Goal: Contribute content

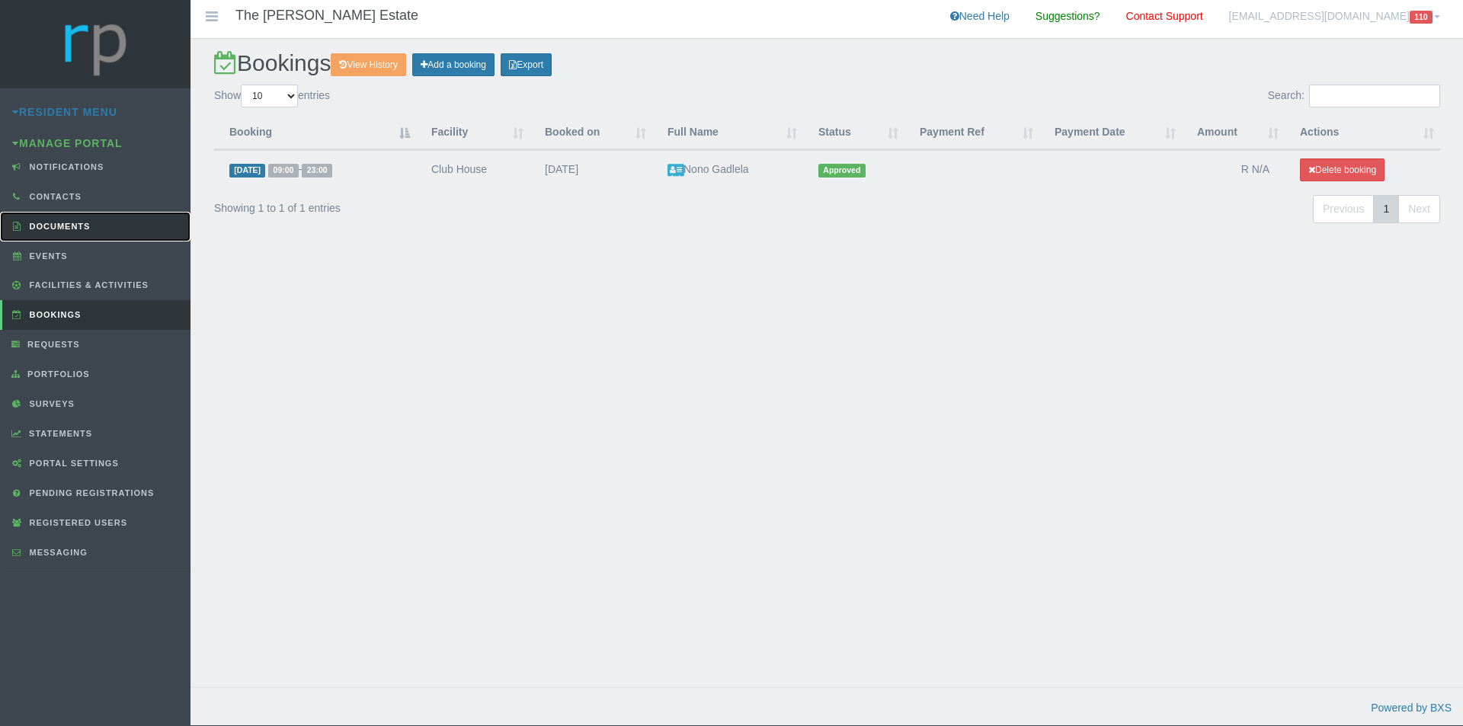
click at [70, 220] on link "Documents" at bounding box center [95, 227] width 191 height 30
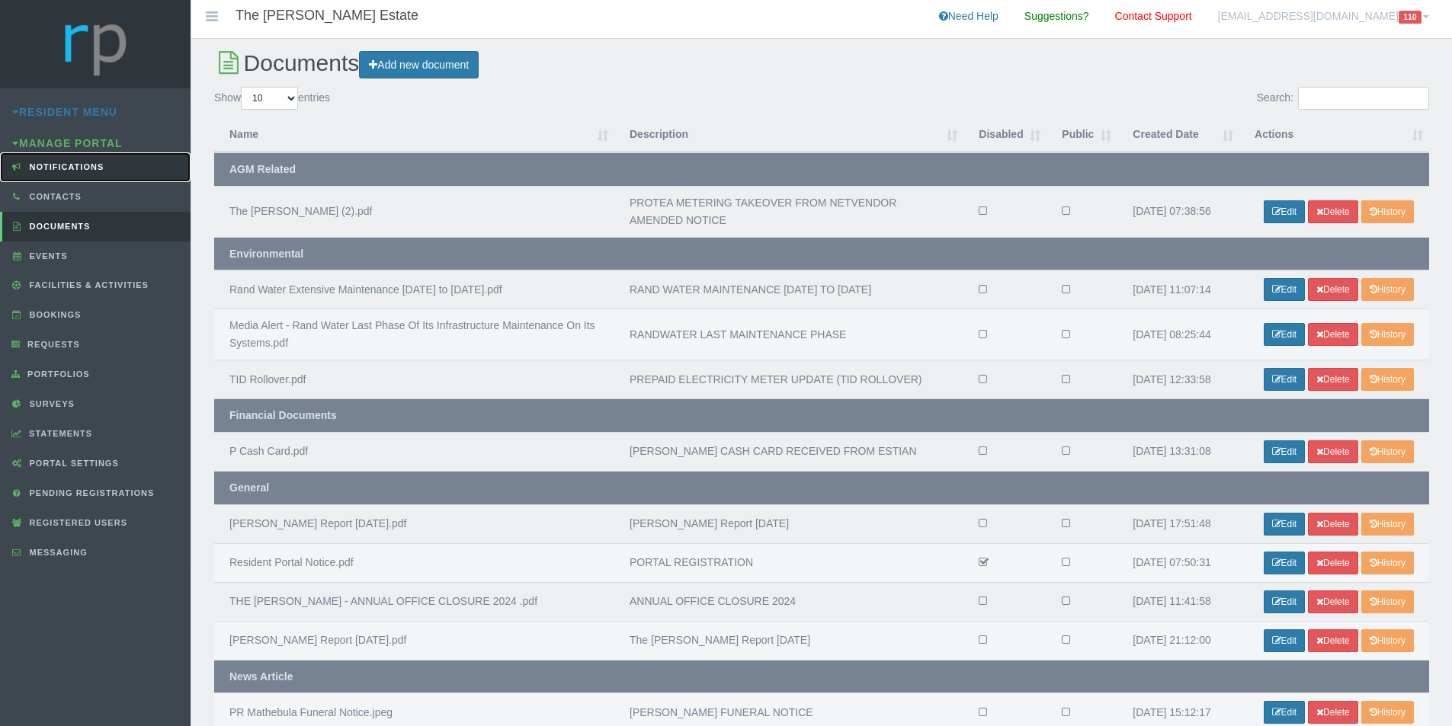
click at [66, 166] on span "Notifications" at bounding box center [65, 166] width 79 height 9
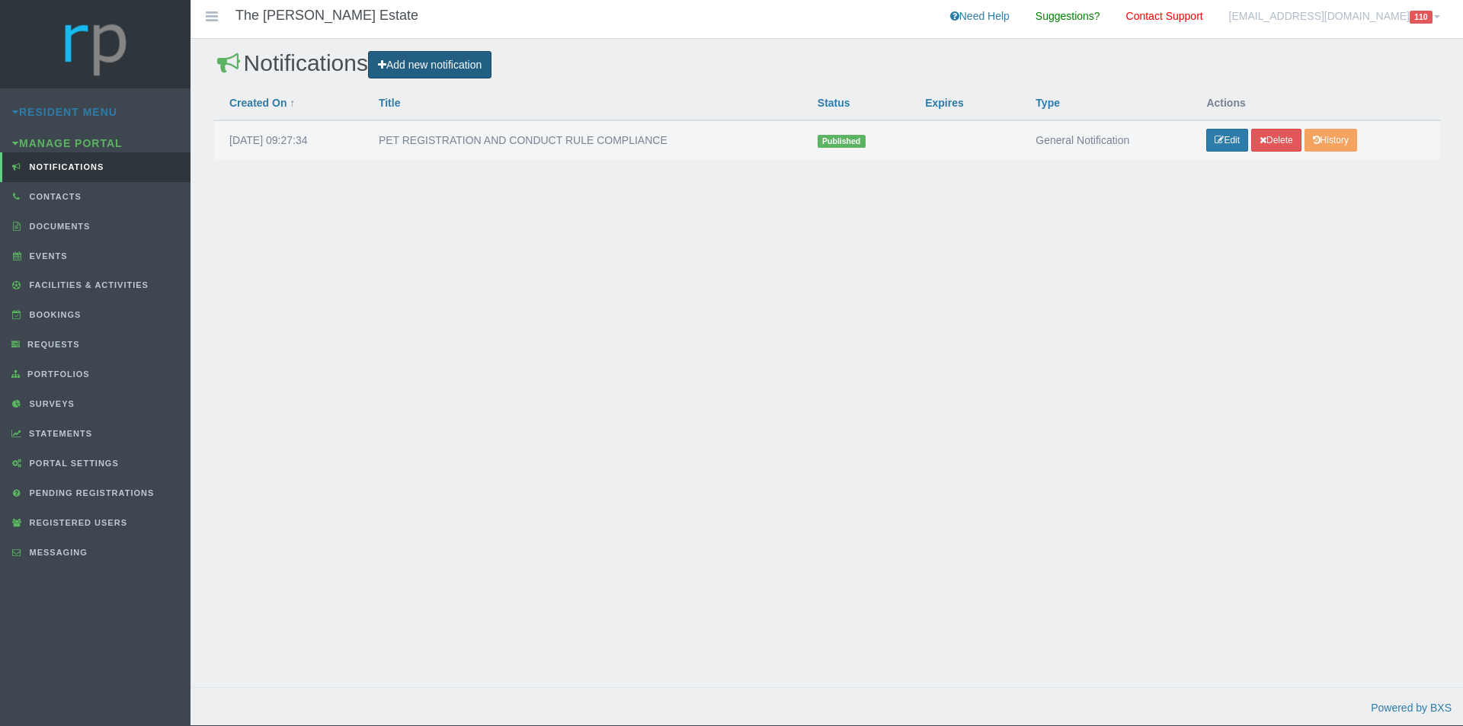
click at [432, 68] on link "Add new notification" at bounding box center [429, 65] width 123 height 28
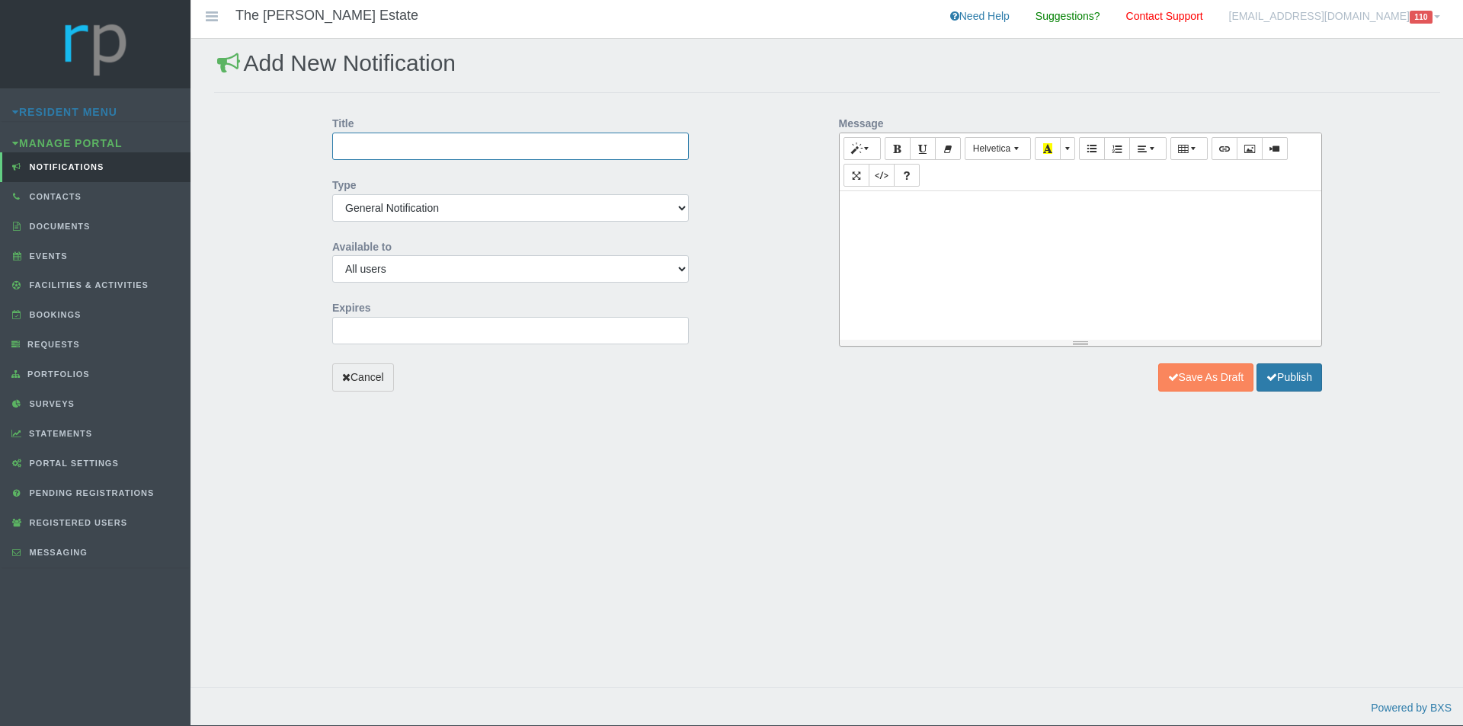
click at [491, 149] on input "Title" at bounding box center [510, 146] width 357 height 27
type input "City of Ts"
click at [94, 226] on link "Documents" at bounding box center [95, 227] width 191 height 30
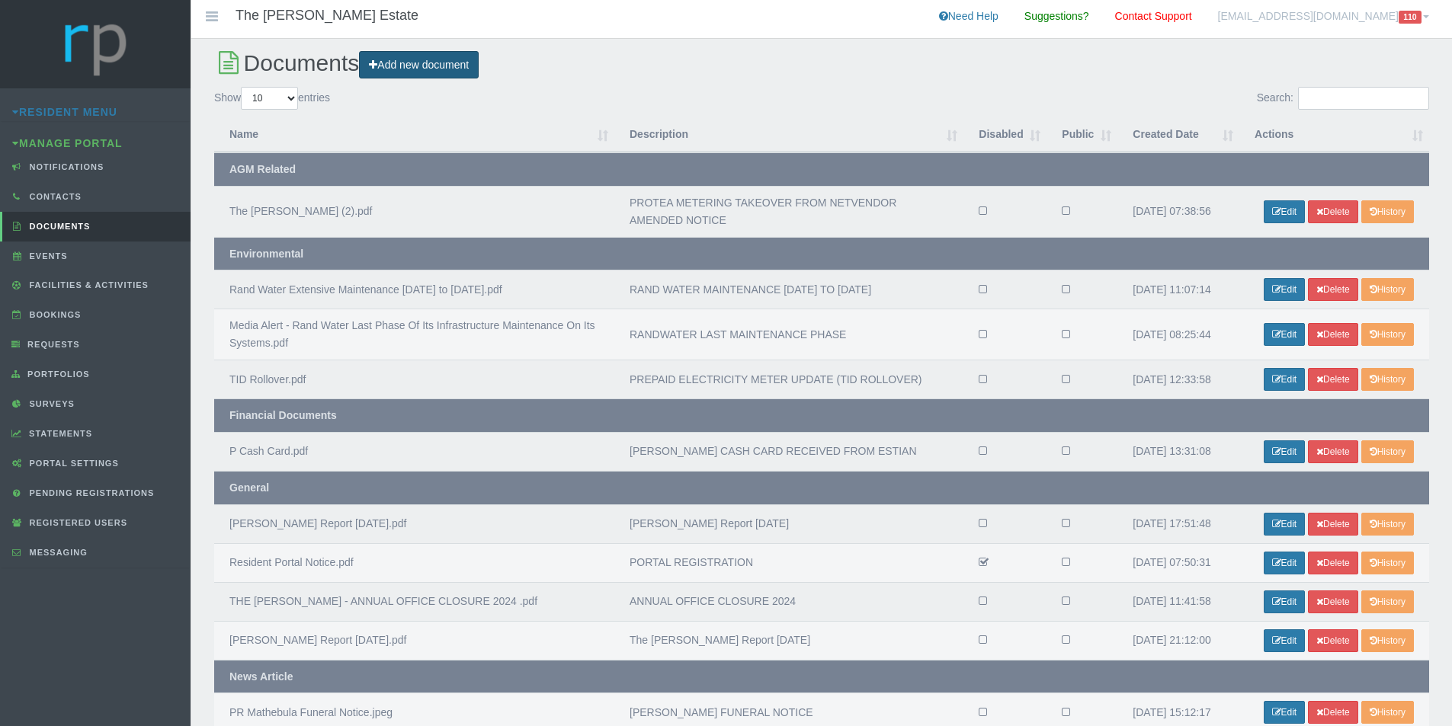
click at [427, 58] on link "Add new document" at bounding box center [419, 65] width 120 height 28
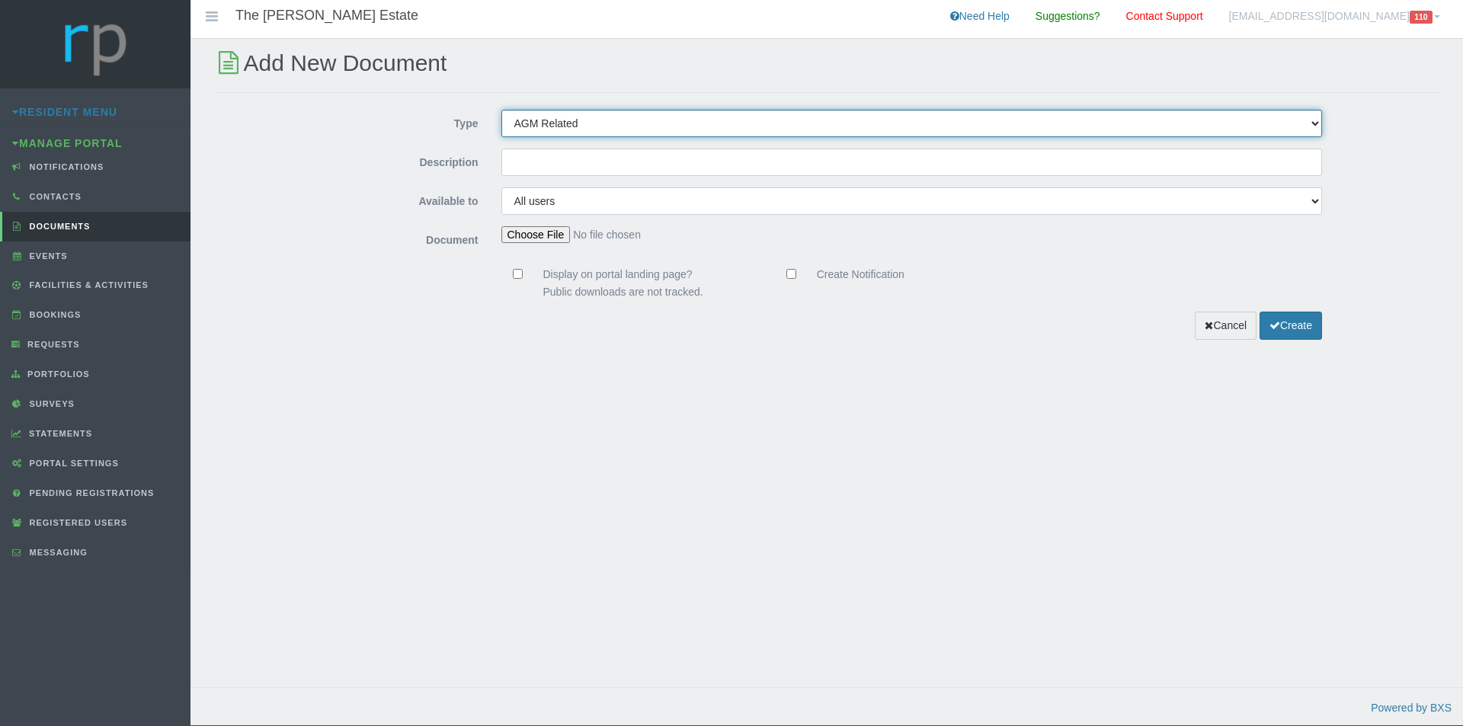
click at [588, 122] on select "AGM Related News Article Construction Environmental Financial Documents General…" at bounding box center [912, 123] width 822 height 27
select select "ENVIRON"
click at [501, 110] on select "AGM Related News Article Construction Environmental Financial Documents General…" at bounding box center [912, 123] width 822 height 27
click at [543, 162] on input "Description" at bounding box center [912, 162] width 822 height 27
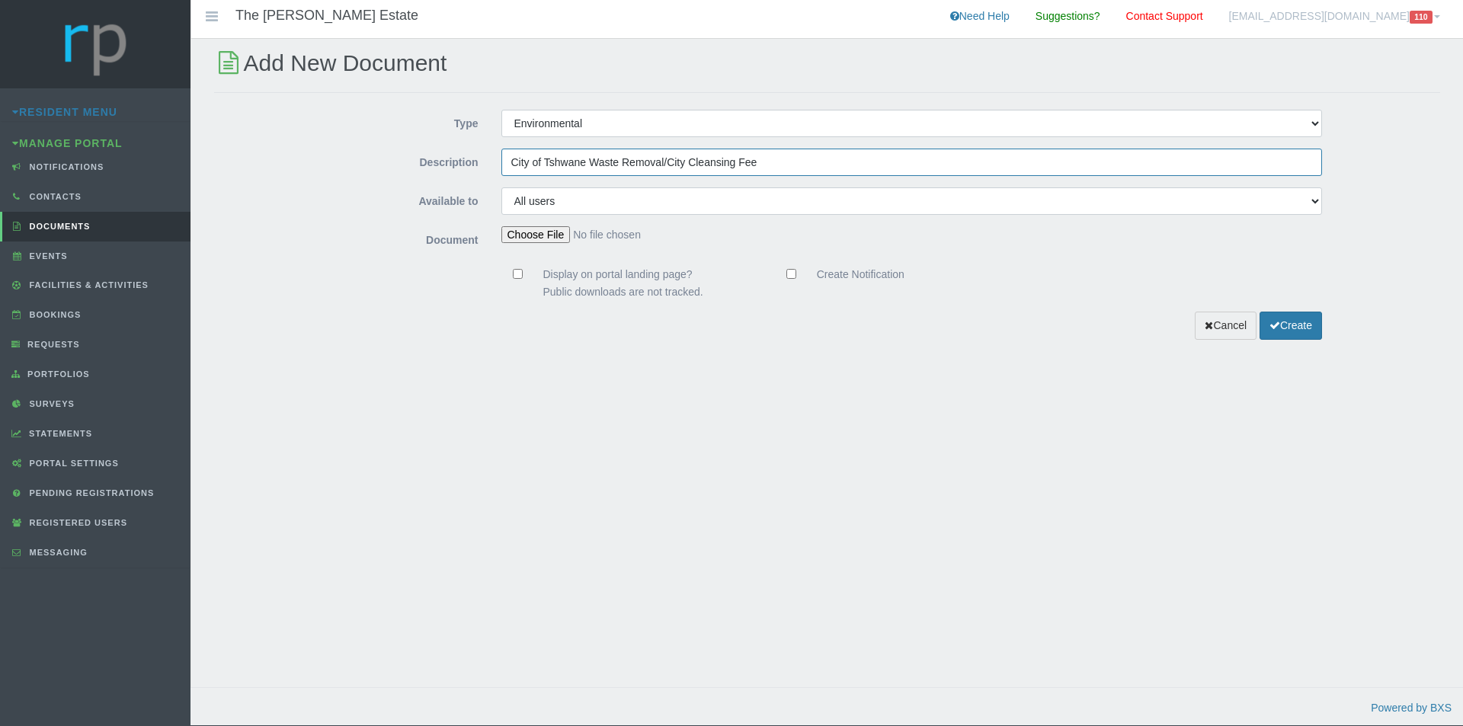
type input "City of Tshwane Waste Removal/City Cleansing Fee"
click at [532, 232] on input "file" at bounding box center [602, 235] width 202 height 18
type input "C:\fakepath\Afriforum NPC v City of Tshwane Metropolitan Municipality and Other…"
click at [37, 166] on span "Notifications" at bounding box center [65, 166] width 79 height 9
